Goal: Task Accomplishment & Management: Use online tool/utility

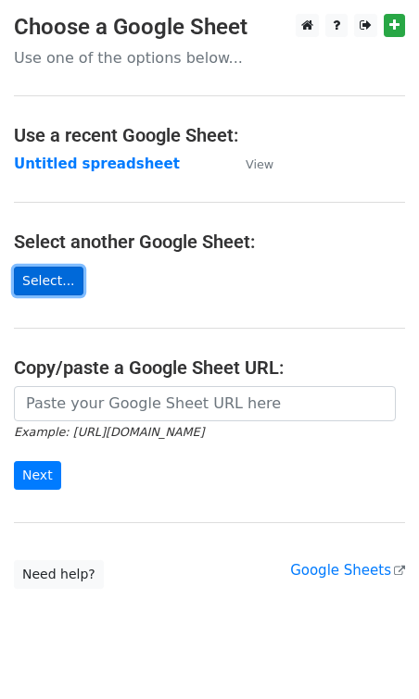
click at [48, 286] on link "Select..." at bounding box center [48, 281] width 69 height 29
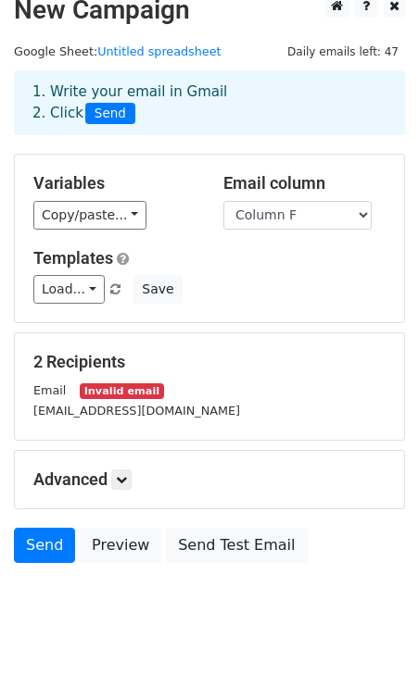
scroll to position [23, 0]
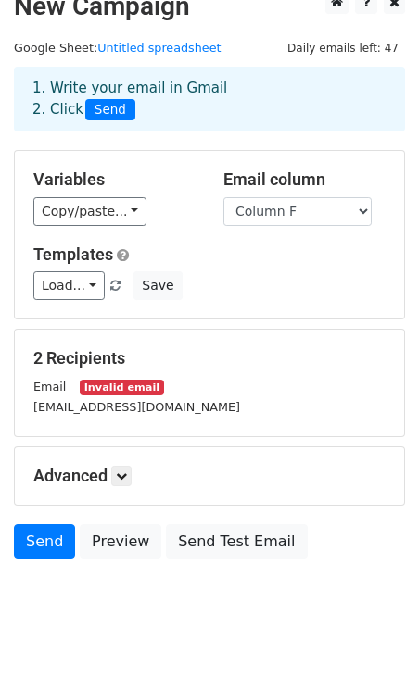
click at [85, 230] on div "Variables Copy/paste... {{Column A}} {{Column B}} {{Column C}} {{Column D}} {{C…" at bounding box center [209, 235] width 389 height 168
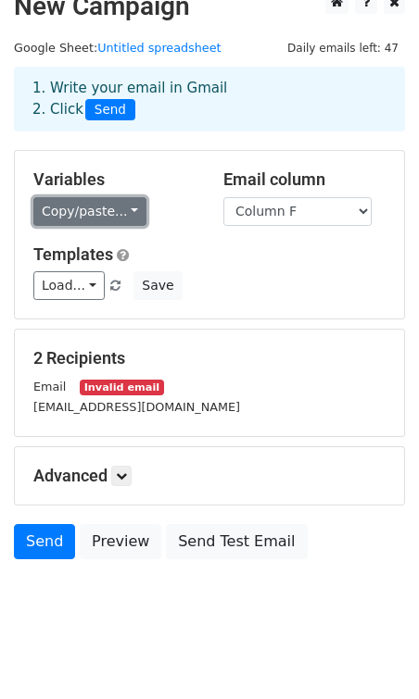
click at [85, 214] on link "Copy/paste..." at bounding box center [89, 211] width 113 height 29
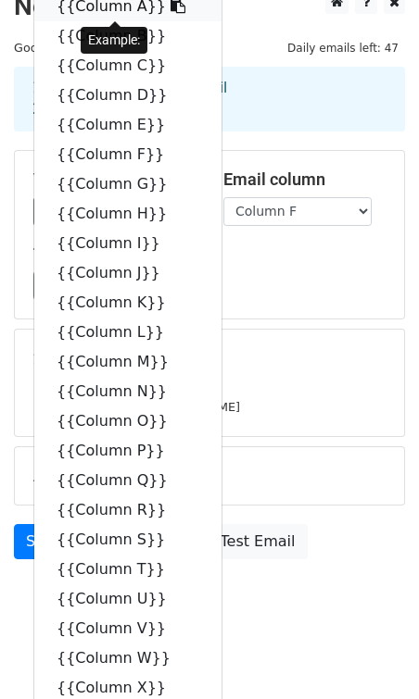
click at [111, 14] on link "{{Column A}}" at bounding box center [127, 7] width 187 height 30
